Goal: Navigation & Orientation: Go to known website

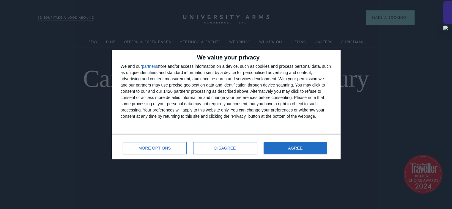
click at [445, 11] on div at bounding box center [447, 13] width 9 height 24
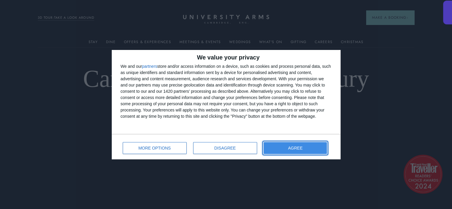
click at [311, 148] on button "AGREE" at bounding box center [296, 148] width 64 height 12
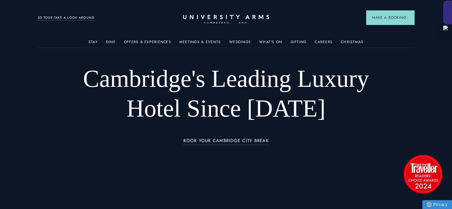
click at [448, 17] on div at bounding box center [447, 13] width 9 height 24
